Goal: Find specific page/section: Find specific page/section

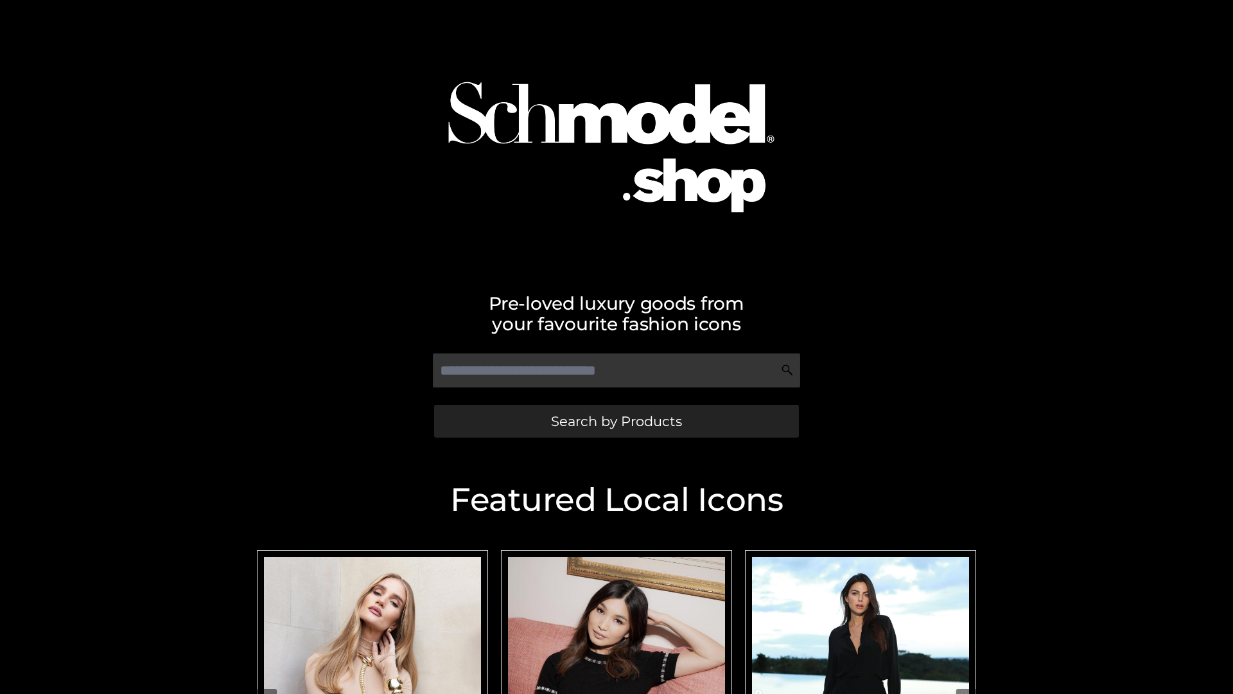
click at [616, 421] on span "Search by Products" at bounding box center [616, 420] width 131 height 13
